Goal: Check status: Check status

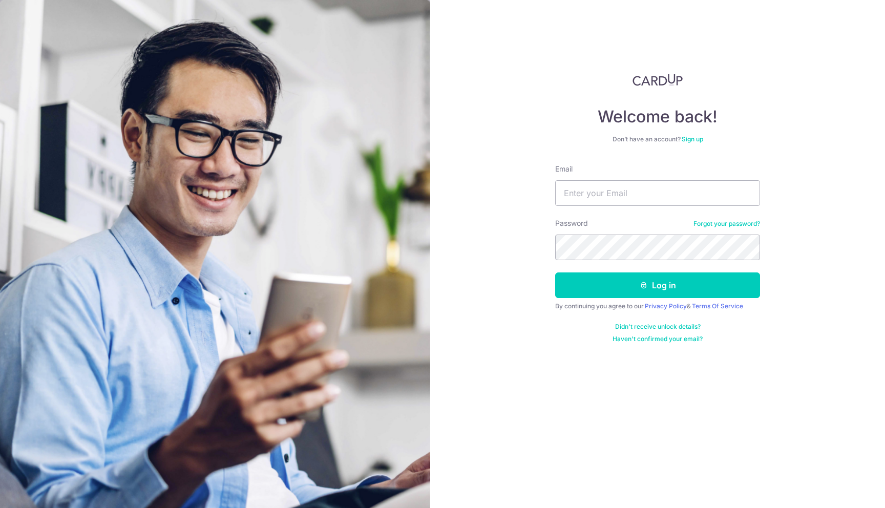
click at [635, 167] on div "Email" at bounding box center [657, 185] width 205 height 42
click at [611, 198] on input "Email" at bounding box center [657, 193] width 205 height 26
type input "[EMAIL_ADDRESS][DOMAIN_NAME]"
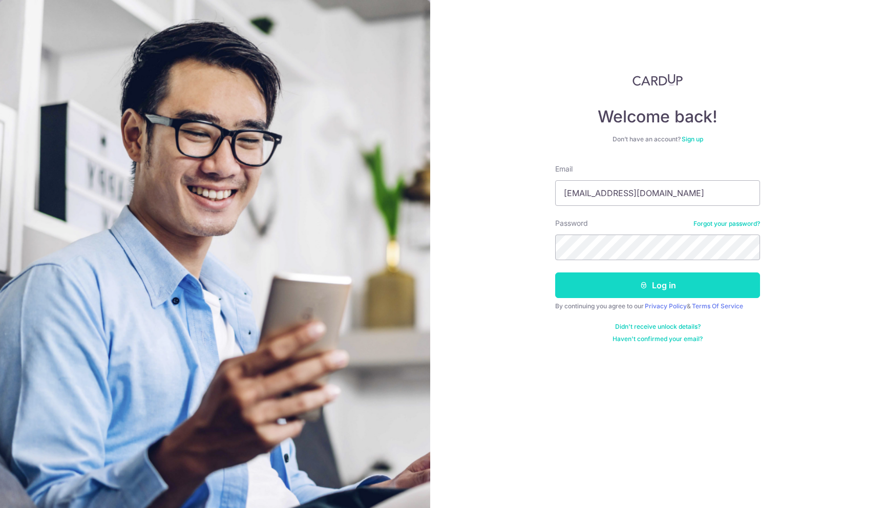
click at [590, 287] on button "Log in" at bounding box center [657, 285] width 205 height 26
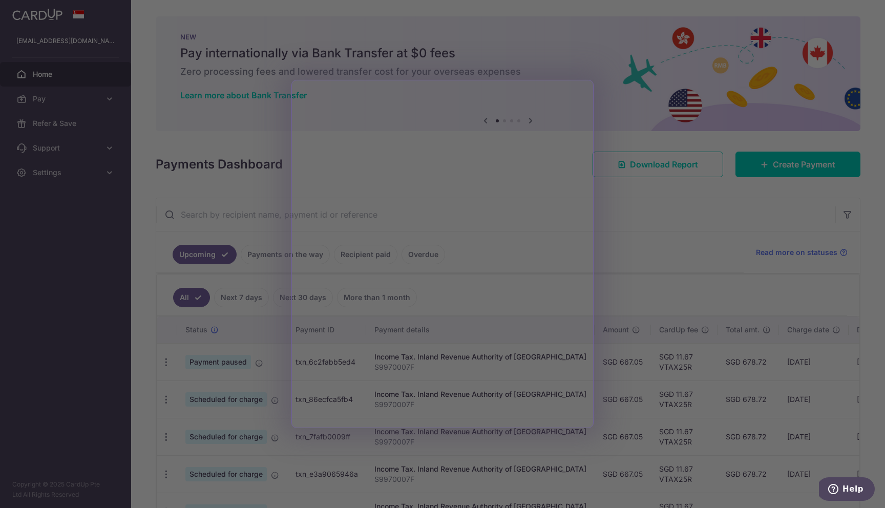
click at [633, 272] on div at bounding box center [447, 256] width 894 height 513
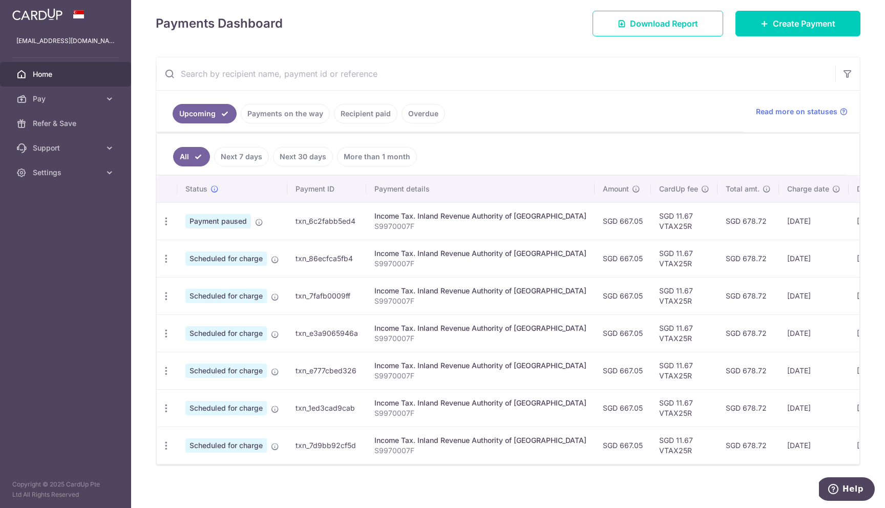
click at [358, 114] on link "Recipient paid" at bounding box center [366, 113] width 64 height 19
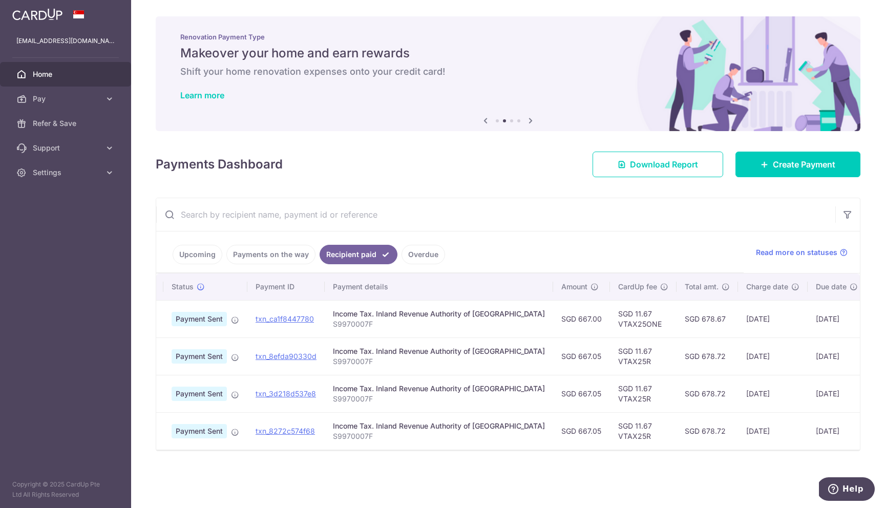
scroll to position [0, 12]
drag, startPoint x: 713, startPoint y: 324, endPoint x: 755, endPoint y: 319, distance: 42.8
click at [756, 319] on td "[DATE]" at bounding box center [774, 318] width 70 height 37
